Goal: Task Accomplishment & Management: Manage account settings

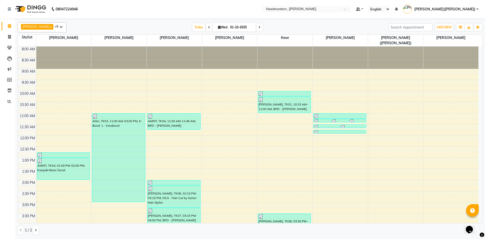
scroll to position [98, 0]
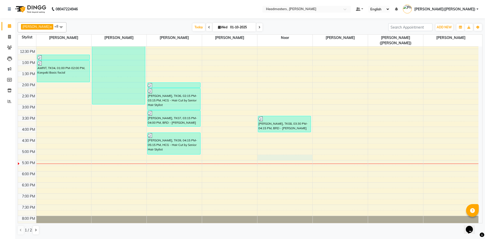
click at [262, 153] on div "8:00 AM 8:30 AM 9:00 AM 9:30 AM 10:00 AM 10:30 AM 11:00 AM 11:30 AM 12:00 PM 12…" at bounding box center [248, 93] width 461 height 289
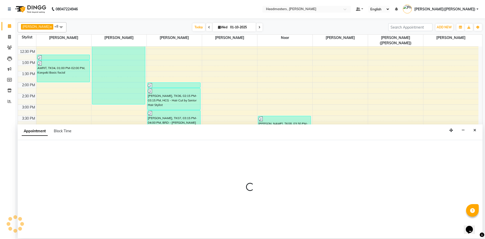
select select "85427"
select select "1035"
select select "tentative"
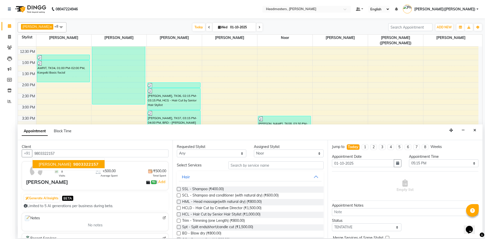
type input "9803322157"
click at [253, 165] on input "text" at bounding box center [276, 165] width 95 height 8
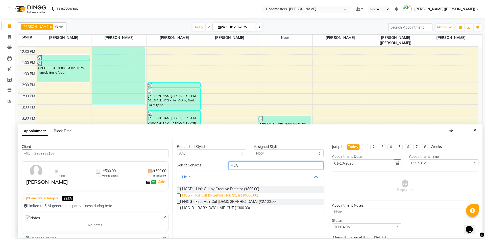
type input "HCG"
click at [241, 194] on span "HCG - Hair Cut by Senior Hair Stylist (₹600.00)" at bounding box center [220, 196] width 76 height 6
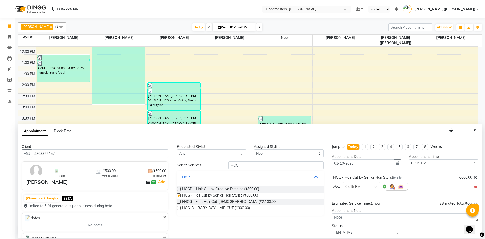
checkbox input "false"
click at [251, 163] on input "HCG" at bounding box center [276, 165] width 95 height 8
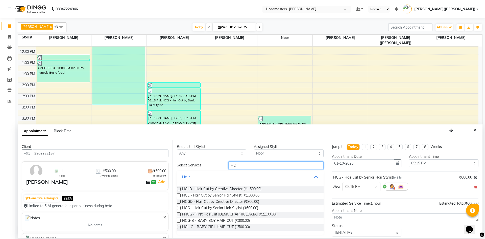
type input "H"
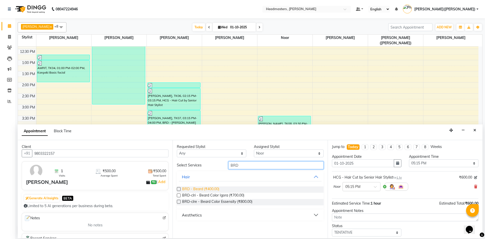
type input "BRD"
click at [211, 187] on span "BRD - Beard (₹400.00)" at bounding box center [200, 189] width 37 height 6
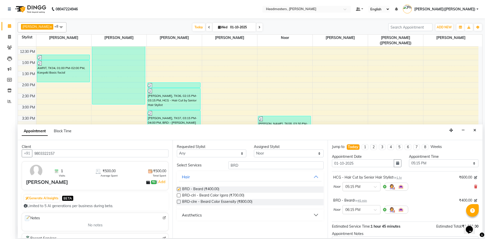
checkbox input "false"
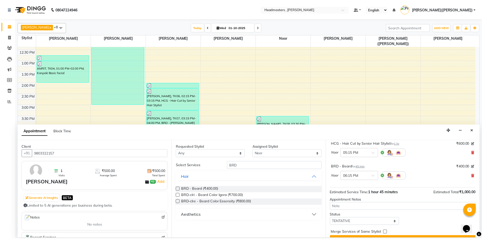
scroll to position [45, 0]
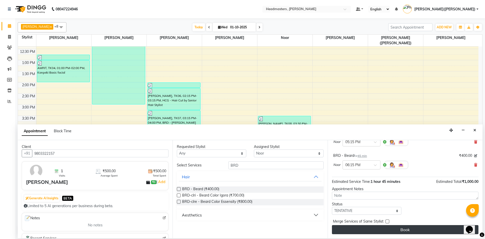
click at [416, 229] on button "Book" at bounding box center [405, 229] width 147 height 9
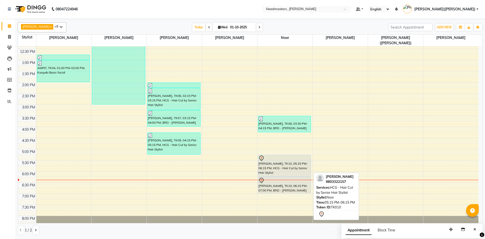
click at [276, 166] on div "[PERSON_NAME], TK10, 05:15 PM-06:15 PM, HCG - Hair Cut by Senior Hair Stylist" at bounding box center [284, 165] width 53 height 21
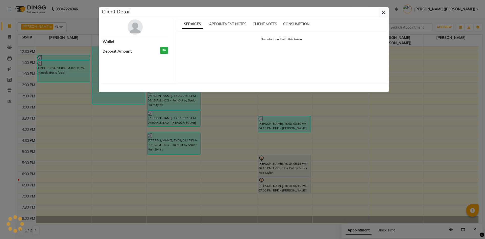
select select "7"
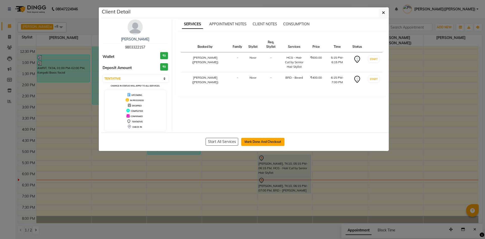
click at [280, 140] on button "Mark Done And Checkout" at bounding box center [262, 142] width 43 height 8
select select "service"
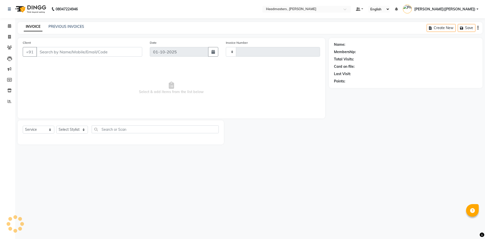
type input "1436"
select select "8566"
type input "9803322157"
select select "85427"
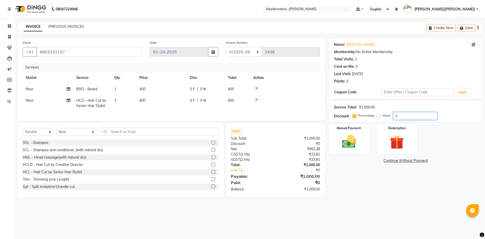
click at [410, 117] on input "0" at bounding box center [415, 116] width 44 height 8
type input "050"
click at [364, 212] on div "08047224946 Select Location × Headmasters , Sri Muktsar Sahib Default Panel My …" at bounding box center [242, 119] width 485 height 239
click at [352, 137] on img at bounding box center [349, 141] width 24 height 17
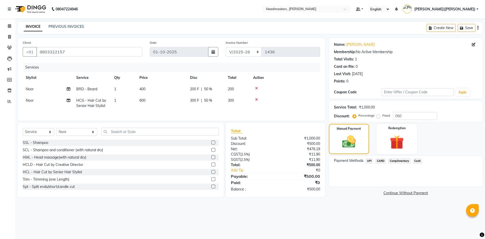
click at [371, 160] on span "UPI" at bounding box center [370, 161] width 8 height 6
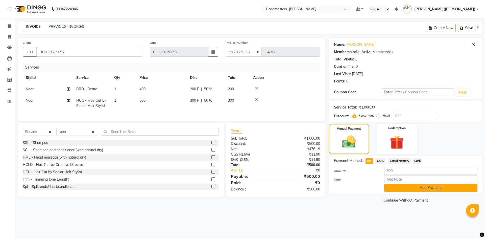
click at [425, 189] on button "Add Payment" at bounding box center [431, 188] width 93 height 8
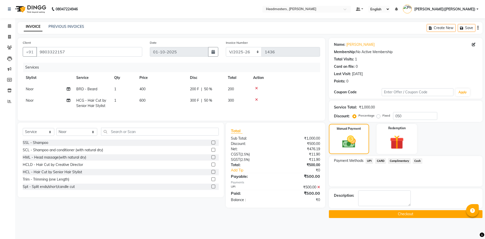
click at [398, 217] on button "Checkout" at bounding box center [406, 214] width 154 height 8
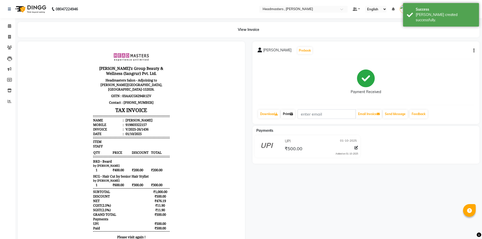
click at [283, 112] on link "Print" at bounding box center [288, 114] width 14 height 9
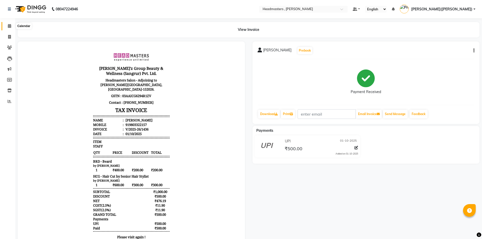
click at [9, 24] on icon at bounding box center [9, 26] width 3 height 4
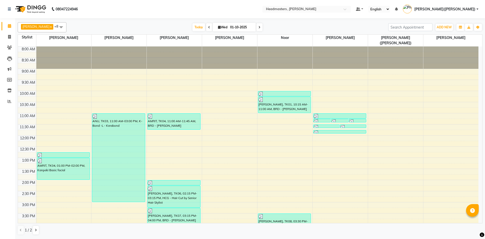
click at [377, 198] on div "8:00 AM 8:30 AM 9:00 AM 9:30 AM 10:00 AM 10:30 AM 11:00 AM 11:30 AM 12:00 PM 12…" at bounding box center [248, 191] width 461 height 289
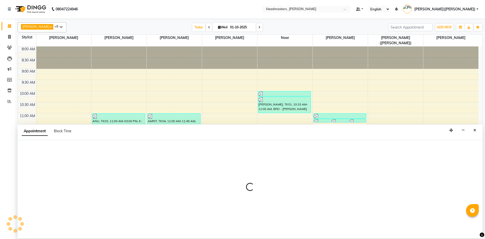
select select "85121"
select select "900"
select select "tentative"
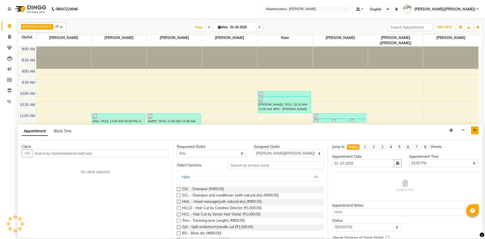
click at [476, 130] on icon "Close" at bounding box center [475, 130] width 3 height 4
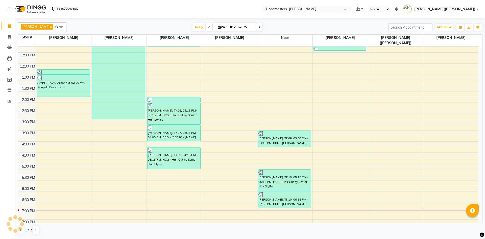
scroll to position [107, 0]
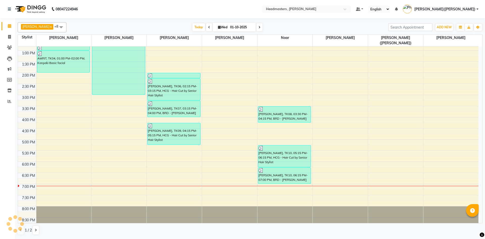
click at [153, 175] on div "8:00 AM 8:30 AM 9:00 AM 9:30 AM 10:00 AM 10:30 AM 11:00 AM 11:30 AM 12:00 PM 12…" at bounding box center [248, 83] width 461 height 289
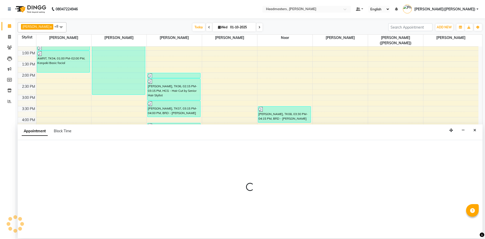
select select "1125"
select select "tentative"
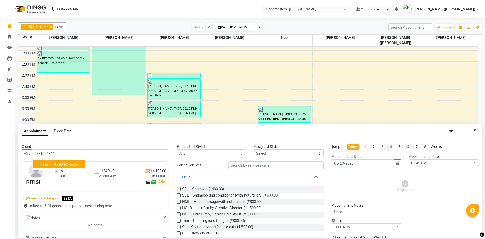
type input "9781954311"
click at [256, 163] on input "text" at bounding box center [276, 165] width 95 height 8
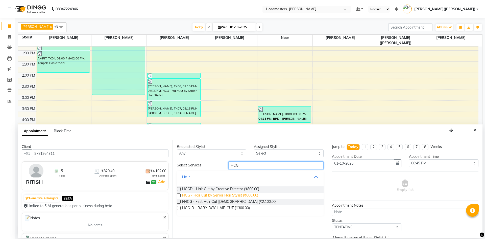
type input "HCG"
click at [222, 194] on span "HCG - Hair Cut by Senior Hair Stylist (₹600.00)" at bounding box center [220, 196] width 76 height 6
click at [242, 196] on span "HCG - Hair Cut by Senior Hair Stylist (₹600.00)" at bounding box center [220, 196] width 76 height 6
checkbox input "false"
click at [320, 152] on select "Select" at bounding box center [289, 153] width 70 height 8
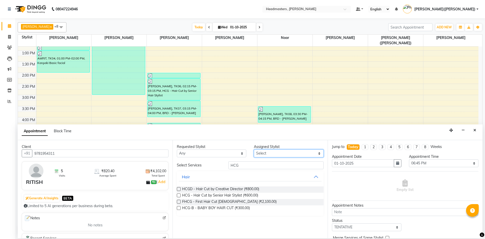
click at [320, 152] on select "Select" at bounding box center [289, 153] width 70 height 8
click at [473, 129] on button "Close" at bounding box center [474, 130] width 7 height 8
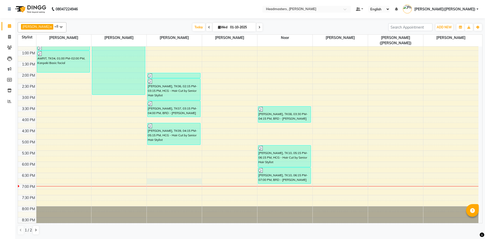
click at [149, 174] on div "8:00 AM 8:30 AM 9:00 AM 9:30 AM 10:00 AM 10:30 AM 11:00 AM 11:30 AM 12:00 PM 12…" at bounding box center [248, 83] width 461 height 289
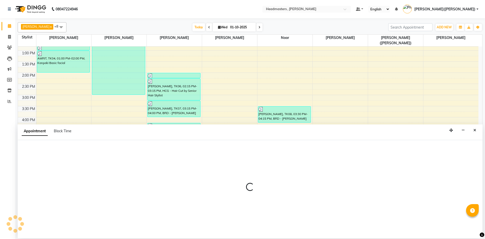
select select "85125"
select select "tentative"
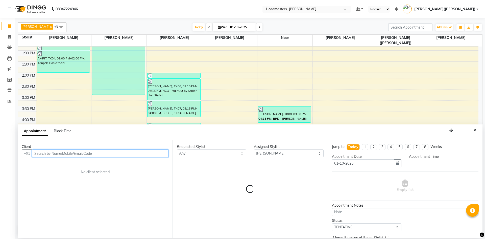
select select "1125"
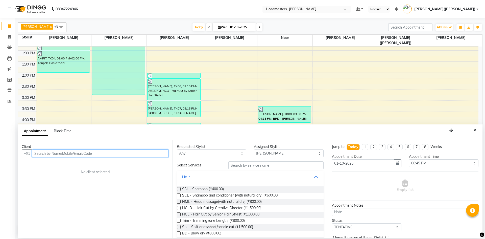
paste input "9781954311"
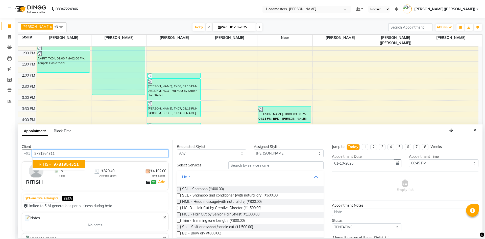
type input "9781954311"
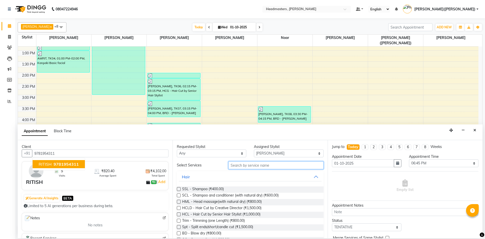
click at [244, 165] on input "text" at bounding box center [276, 165] width 95 height 8
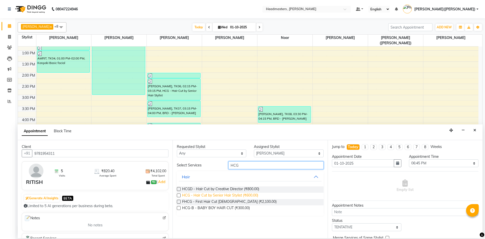
type input "HCG"
click at [213, 193] on span "HCG - Hair Cut by Senior Hair Stylist (₹600.00)" at bounding box center [220, 196] width 76 height 6
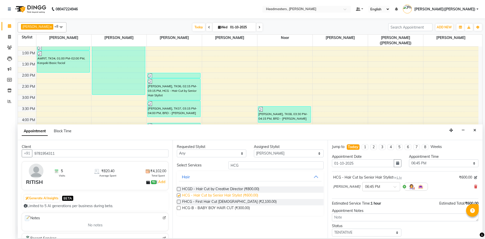
checkbox input "false"
click at [250, 167] on input "HCG" at bounding box center [276, 165] width 95 height 8
type input "H"
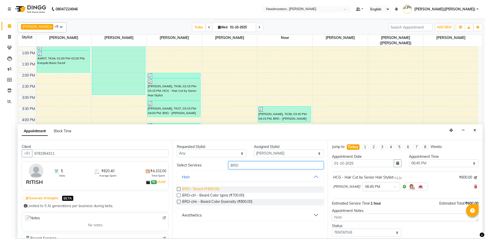
type input "BRD"
click at [211, 187] on span "BRD - Beard (₹400.00)" at bounding box center [200, 189] width 37 height 6
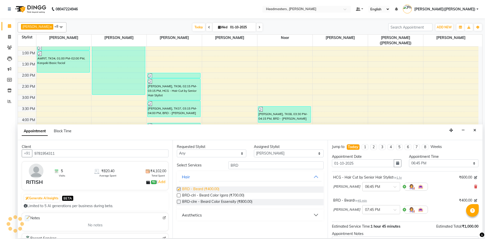
checkbox input "false"
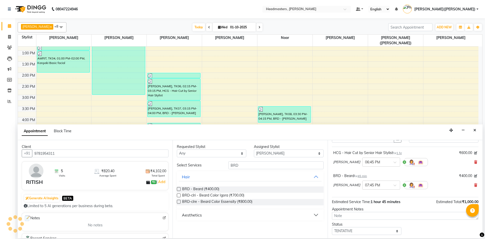
scroll to position [45, 0]
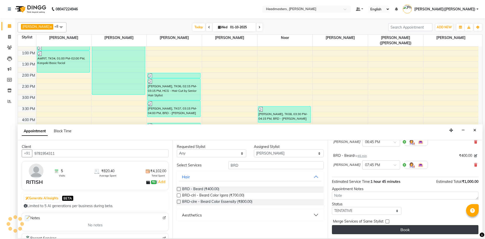
click at [412, 225] on button "Book" at bounding box center [405, 229] width 147 height 9
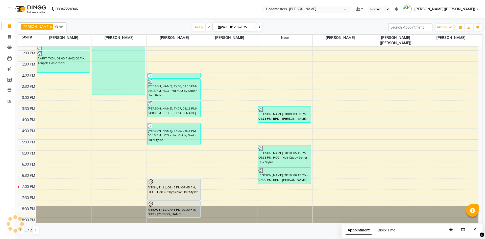
click at [261, 187] on div at bounding box center [285, 187] width 55 height 0
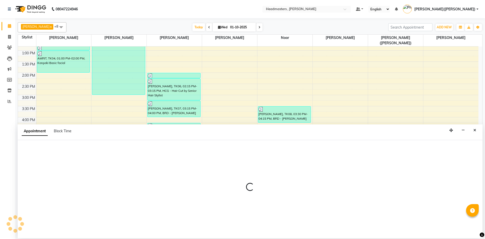
select select "85427"
select select "1140"
select select "tentative"
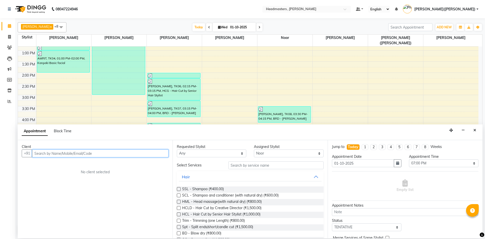
paste input "7009286206"
type input "7009286206"
click at [79, 106] on div "8:00 AM 8:30 AM 9:00 AM 9:30 AM 10:00 AM 10:30 AM 11:00 AM 11:30 AM 12:00 PM 12…" at bounding box center [248, 83] width 461 height 289
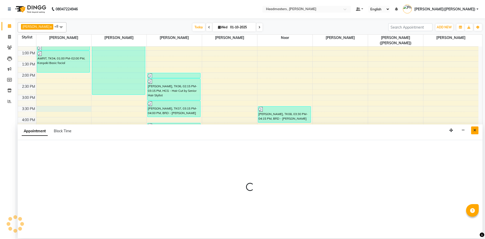
click at [479, 132] on button "Close" at bounding box center [474, 130] width 7 height 8
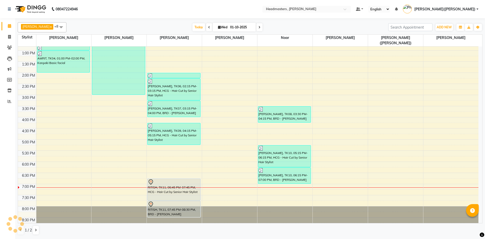
click at [260, 184] on div "8:00 AM 8:30 AM 9:00 AM 9:30 AM 10:00 AM 10:30 AM 11:00 AM 11:30 AM 12:00 PM 12…" at bounding box center [248, 83] width 461 height 289
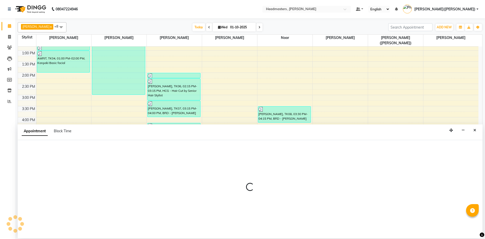
select select "85427"
select select "1140"
select select "tentative"
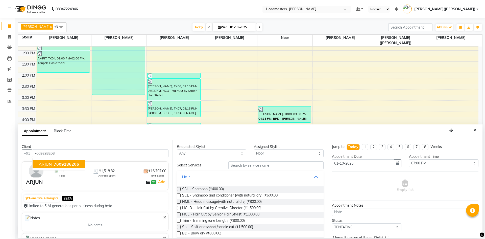
type input "7009286206"
click at [233, 165] on input "text" at bounding box center [276, 165] width 95 height 8
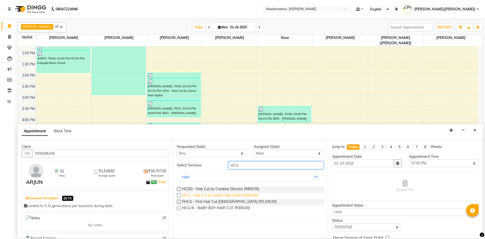
type input "HCG"
click at [228, 195] on span "HCG - Hair Cut by Senior Hair Stylist (₹600.00)" at bounding box center [220, 196] width 76 height 6
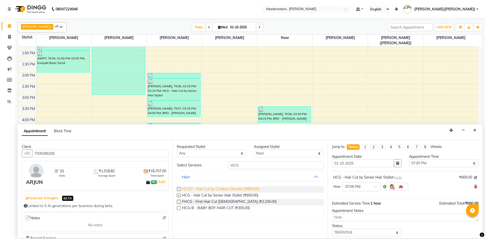
checkbox input "false"
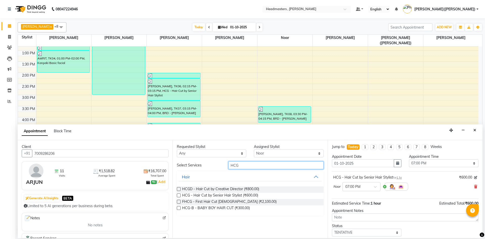
click at [256, 168] on input "HCG" at bounding box center [276, 165] width 95 height 8
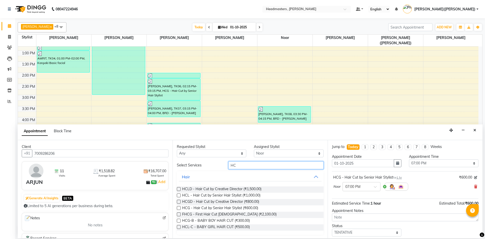
type input "H"
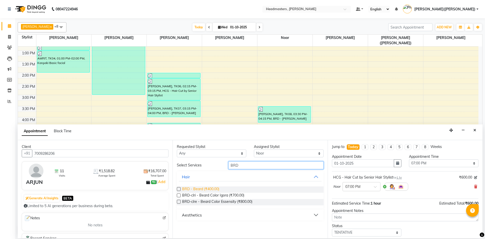
type input "BRD"
click at [201, 188] on span "BRD - Beard (₹400.00)" at bounding box center [200, 189] width 37 height 6
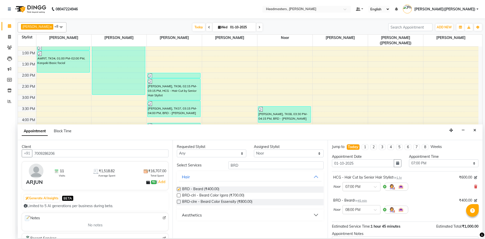
checkbox input "false"
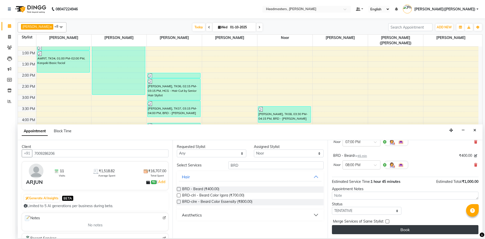
click at [422, 228] on button "Book" at bounding box center [405, 229] width 147 height 9
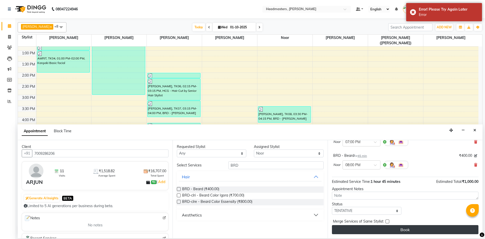
click at [401, 233] on button "Book" at bounding box center [405, 229] width 147 height 9
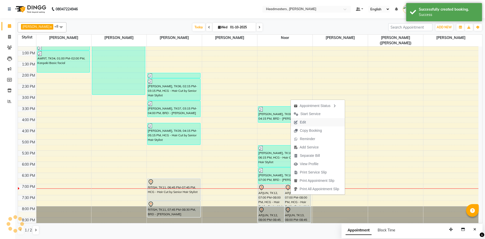
click at [315, 123] on button "Edit" at bounding box center [318, 122] width 54 height 8
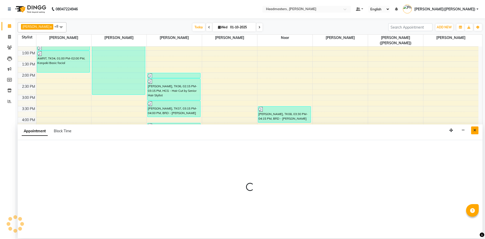
select select "tentative"
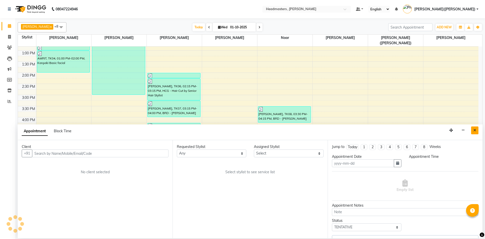
type input "01-10-2025"
select select "85427"
select select "1140"
select select "4310"
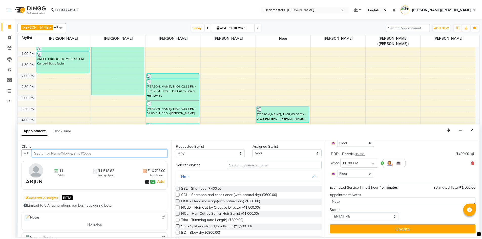
scroll to position [16, 0]
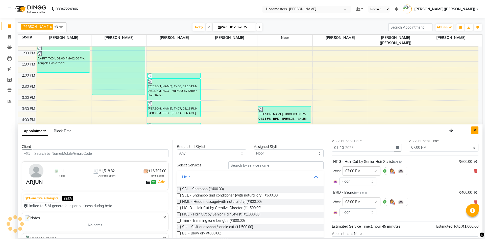
click at [477, 129] on button "Close" at bounding box center [474, 130] width 7 height 8
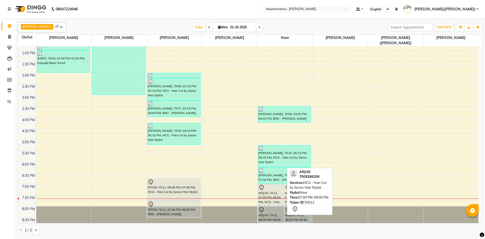
click at [266, 185] on div "ARJUN, TK12, 07:00 PM-08:00 PM, HCG - Hair Cut by Senior Hair Stylist" at bounding box center [271, 194] width 26 height 21
select select "7"
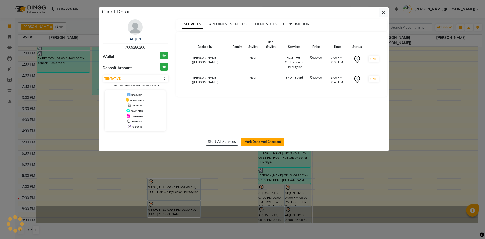
click at [269, 139] on button "Mark Done And Checkout" at bounding box center [262, 142] width 43 height 8
select select "service"
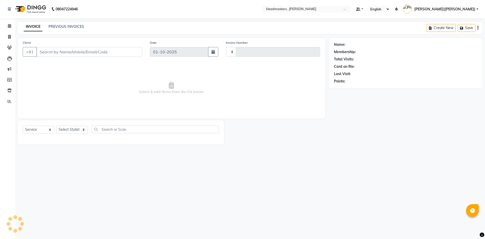
type input "1437"
select select "8566"
type input "7009286206"
select select "85427"
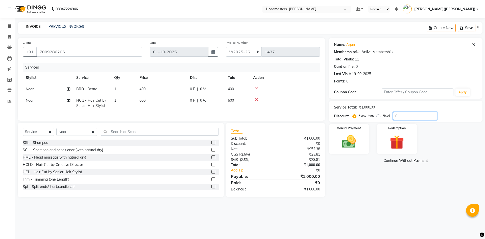
drag, startPoint x: 404, startPoint y: 112, endPoint x: 404, endPoint y: 116, distance: 3.1
click at [404, 115] on input "0" at bounding box center [415, 116] width 44 height 8
type input "050"
click at [343, 133] on div "Manual Payment" at bounding box center [349, 138] width 42 height 31
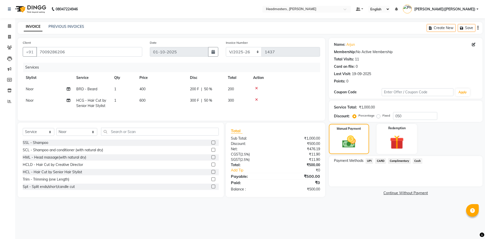
click at [419, 160] on span "Cash" at bounding box center [418, 161] width 10 height 6
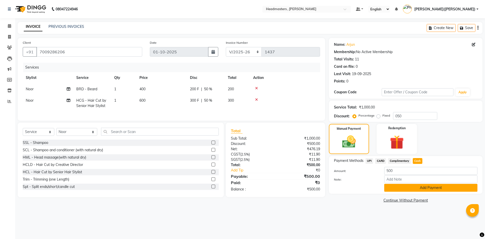
click at [422, 189] on button "Add Payment" at bounding box center [431, 188] width 93 height 8
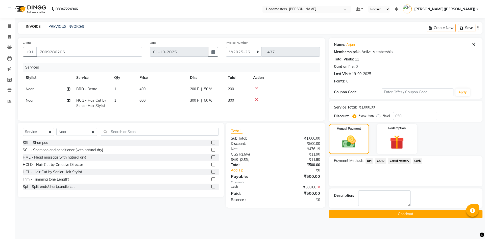
click at [407, 216] on button "Checkout" at bounding box center [406, 214] width 154 height 8
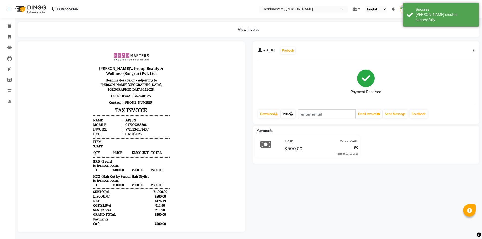
click at [286, 113] on link "Print" at bounding box center [288, 114] width 14 height 9
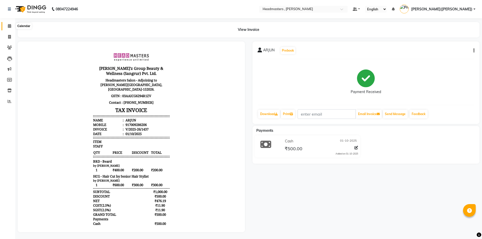
click at [8, 25] on icon at bounding box center [9, 26] width 3 height 4
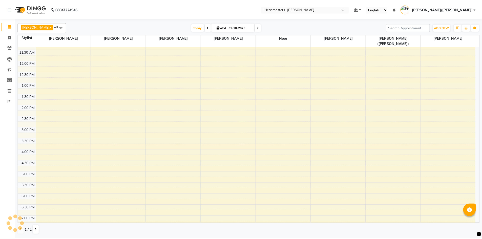
scroll to position [107, 0]
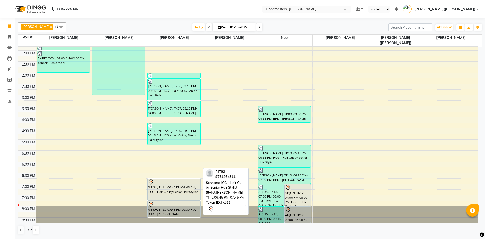
click at [168, 186] on div "RITISH, TK11, 06:45 PM-07:45 PM, HCG - Hair Cut by Senior Hair Stylist" at bounding box center [174, 189] width 53 height 21
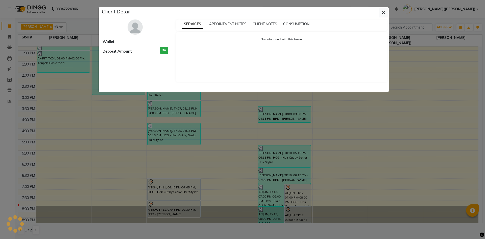
click at [247, 142] on ngb-modal-window "Client Detail Wallet Deposit Amount ₹0 SERVICES APPOINTMENT NOTES CLIENT NOTES …" at bounding box center [242, 119] width 485 height 239
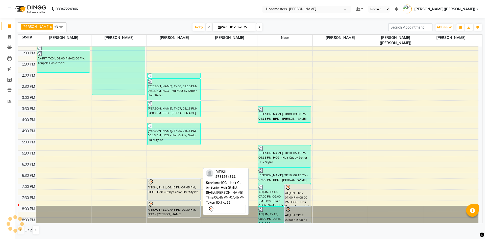
click at [187, 179] on div at bounding box center [174, 182] width 52 height 6
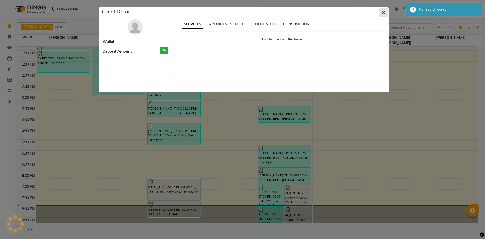
click at [386, 12] on button "button" at bounding box center [384, 13] width 10 height 10
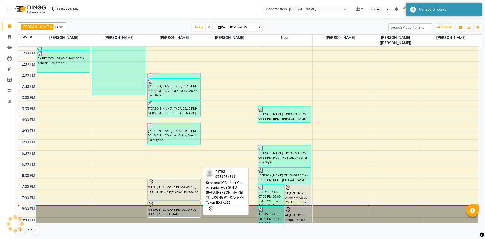
click at [172, 186] on div "RITISH, TK11, 06:45 PM-07:45 PM, HCG - Hair Cut by Senior Hair Stylist" at bounding box center [174, 189] width 53 height 21
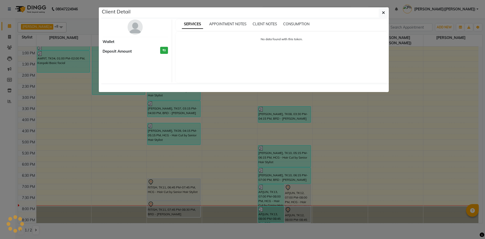
click at [283, 52] on div "No data found with this token." at bounding box center [282, 57] width 212 height 51
click at [382, 14] on icon "button" at bounding box center [383, 13] width 3 height 4
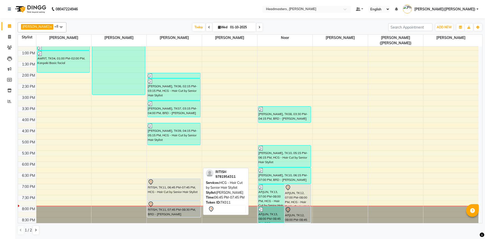
click at [186, 189] on div "RITISH, TK11, 06:45 PM-07:45 PM, HCG - Hair Cut by Senior Hair Stylist" at bounding box center [174, 189] width 53 height 21
select select "7"
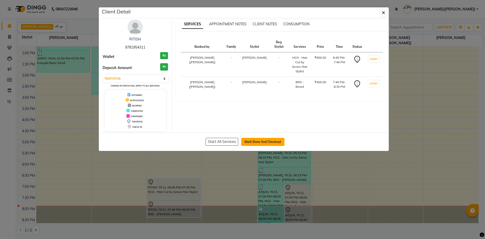
click at [262, 144] on button "Mark Done And Checkout" at bounding box center [262, 142] width 43 height 8
select select "service"
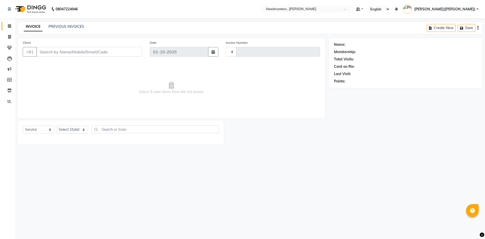
type input "1438"
select select "8566"
type input "9781954311"
select select "85125"
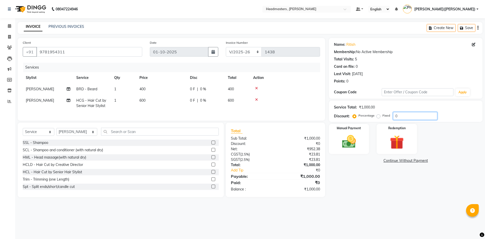
click at [406, 117] on input "0" at bounding box center [415, 116] width 44 height 8
type input "050"
click at [359, 134] on img at bounding box center [349, 141] width 24 height 17
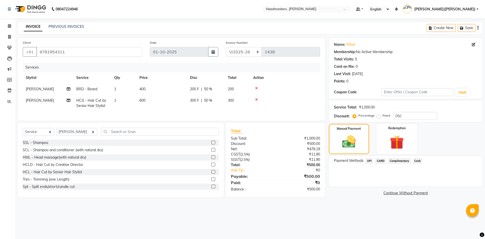
click at [370, 160] on span "UPI" at bounding box center [370, 161] width 8 height 6
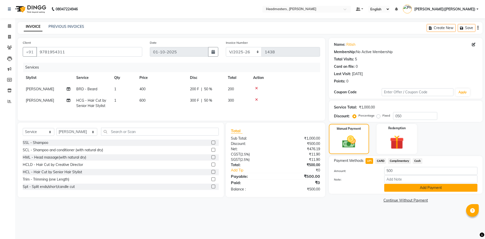
click at [419, 187] on button "Add Payment" at bounding box center [431, 188] width 93 height 8
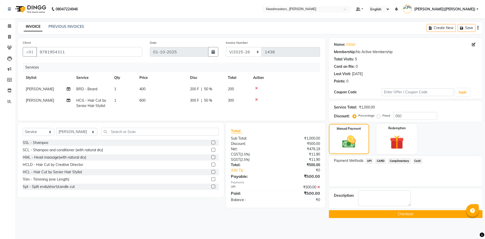
click at [401, 215] on button "Checkout" at bounding box center [406, 214] width 154 height 8
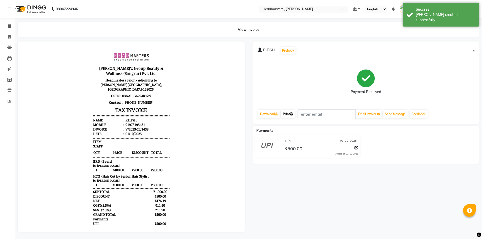
click at [292, 113] on icon at bounding box center [291, 113] width 3 height 3
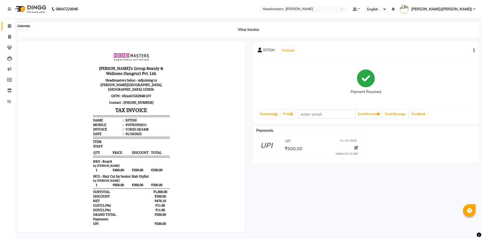
click at [7, 27] on span at bounding box center [9, 26] width 9 height 6
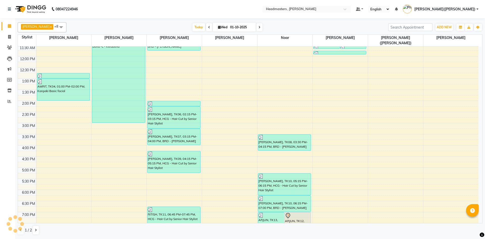
scroll to position [107, 0]
